Goal: Find specific page/section: Find specific page/section

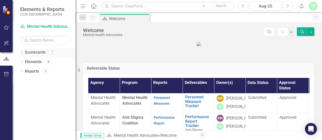
click at [21, 54] on icon "Dropdown" at bounding box center [22, 53] width 4 height 3
click at [31, 62] on link "Mental Health Advocates" at bounding box center [52, 62] width 48 height 6
click at [25, 62] on icon "Dropdown" at bounding box center [25, 61] width 4 height 3
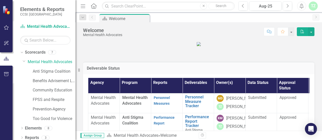
scroll to position [3, 0]
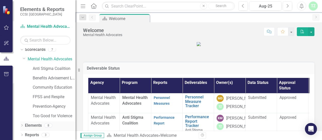
click at [23, 126] on icon "Dropdown" at bounding box center [22, 126] width 4 height 3
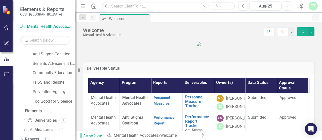
scroll to position [22, 0]
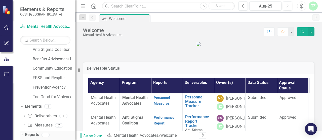
click at [21, 135] on icon "Dropdown" at bounding box center [22, 135] width 4 height 3
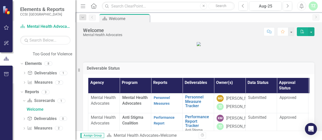
scroll to position [66, 0]
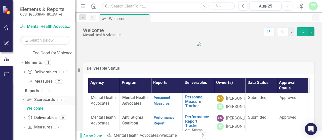
click at [25, 100] on div "Dropdown" at bounding box center [23, 100] width 4 height 4
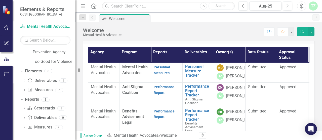
scroll to position [34, 0]
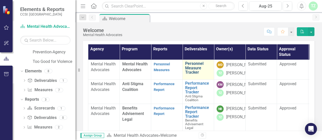
click at [192, 75] on link "Personnel Measure Tracker" at bounding box center [198, 68] width 26 height 13
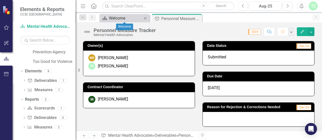
click at [122, 20] on div "Welcome" at bounding box center [125, 18] width 33 height 6
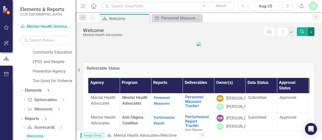
click at [312, 30] on button "button" at bounding box center [311, 31] width 7 height 9
